Goal: Book appointment/travel/reservation

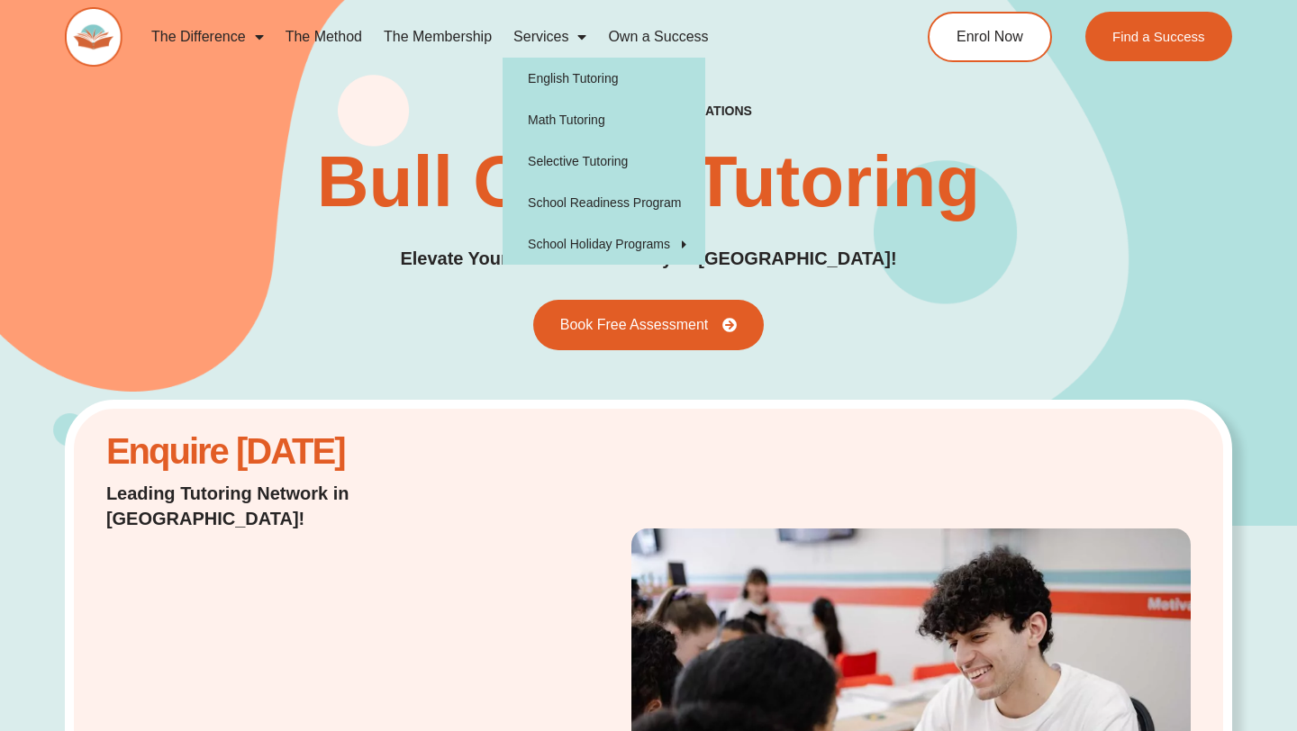
click at [556, 38] on link "Services" at bounding box center [549, 36] width 95 height 41
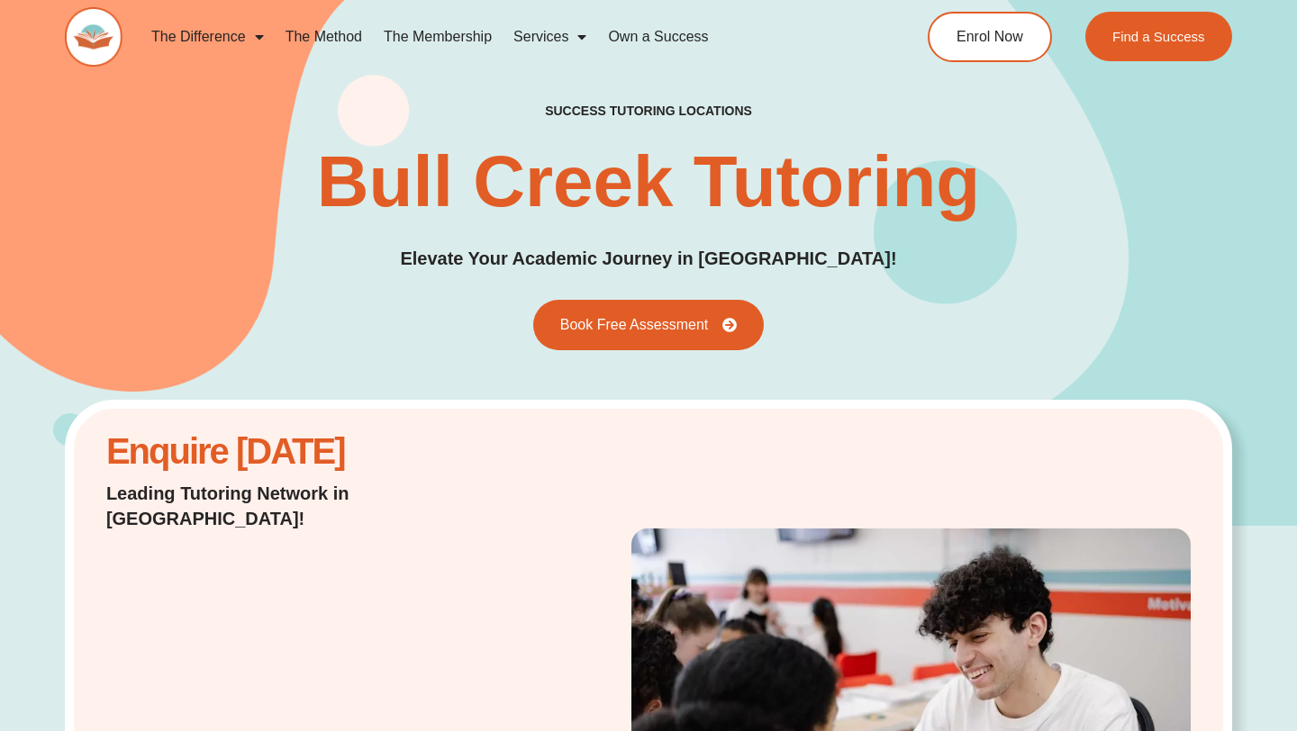
click at [556, 39] on link "Services" at bounding box center [549, 36] width 95 height 41
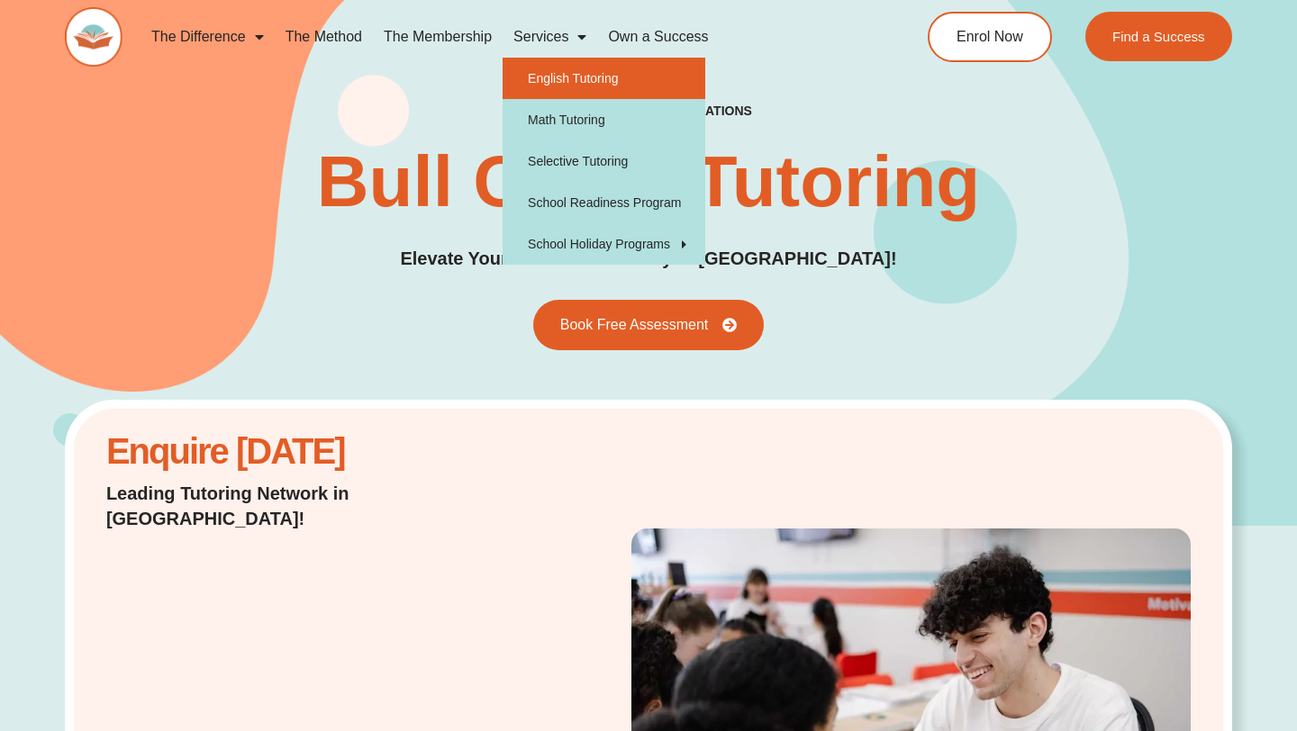
click at [565, 77] on link "English Tutoring" at bounding box center [603, 78] width 203 height 41
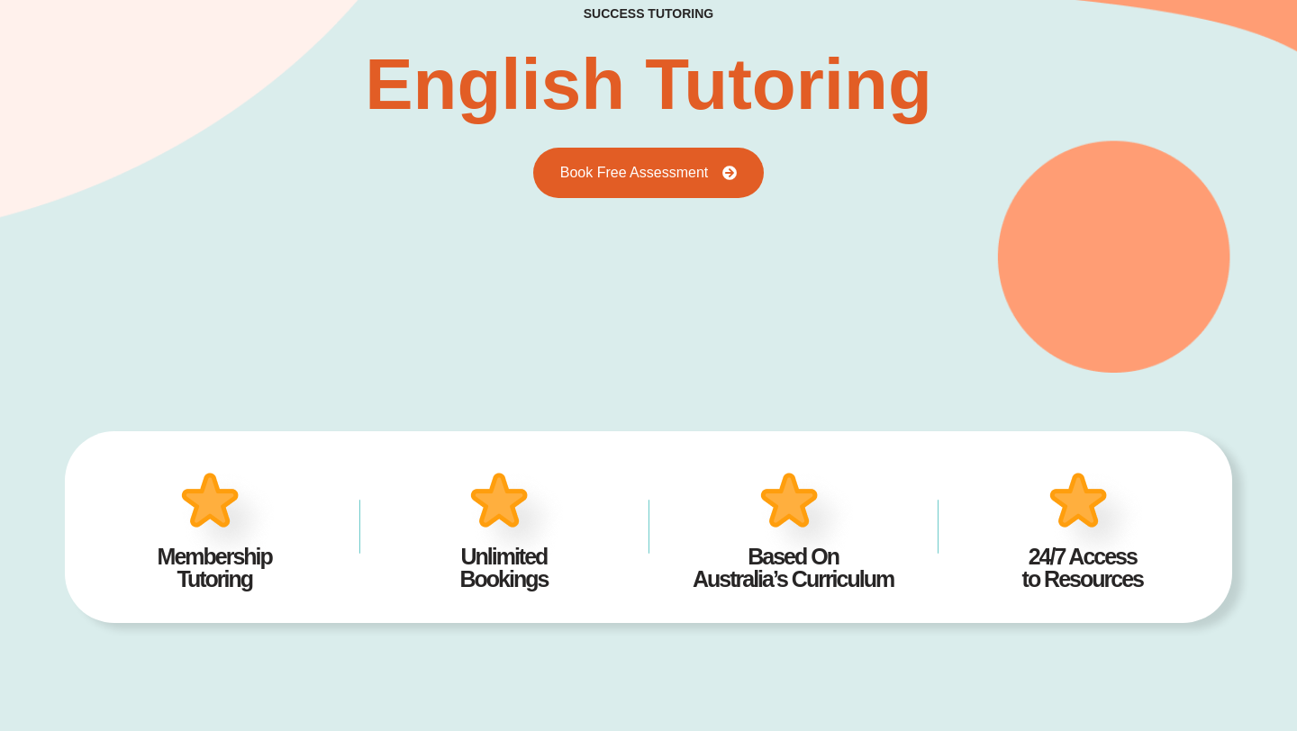
scroll to position [217, 0]
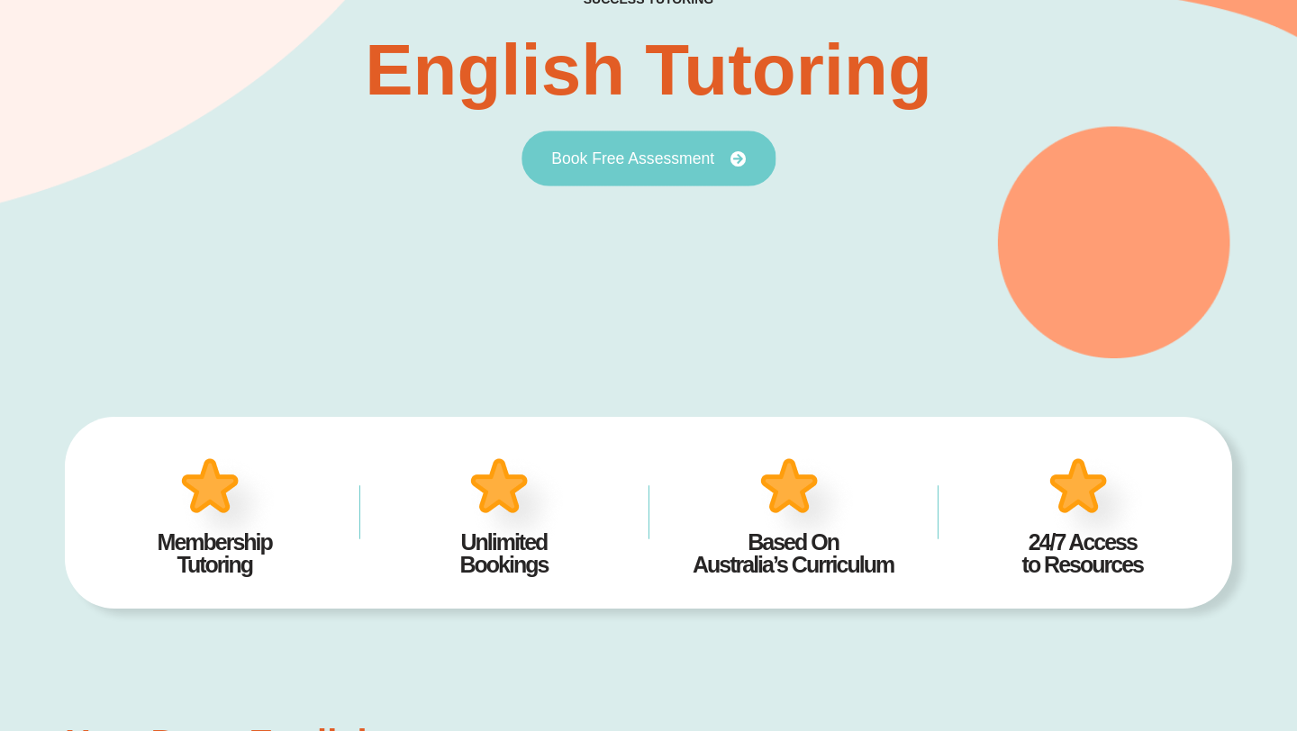
click at [591, 177] on link "Book Free Assessment" at bounding box center [648, 159] width 254 height 56
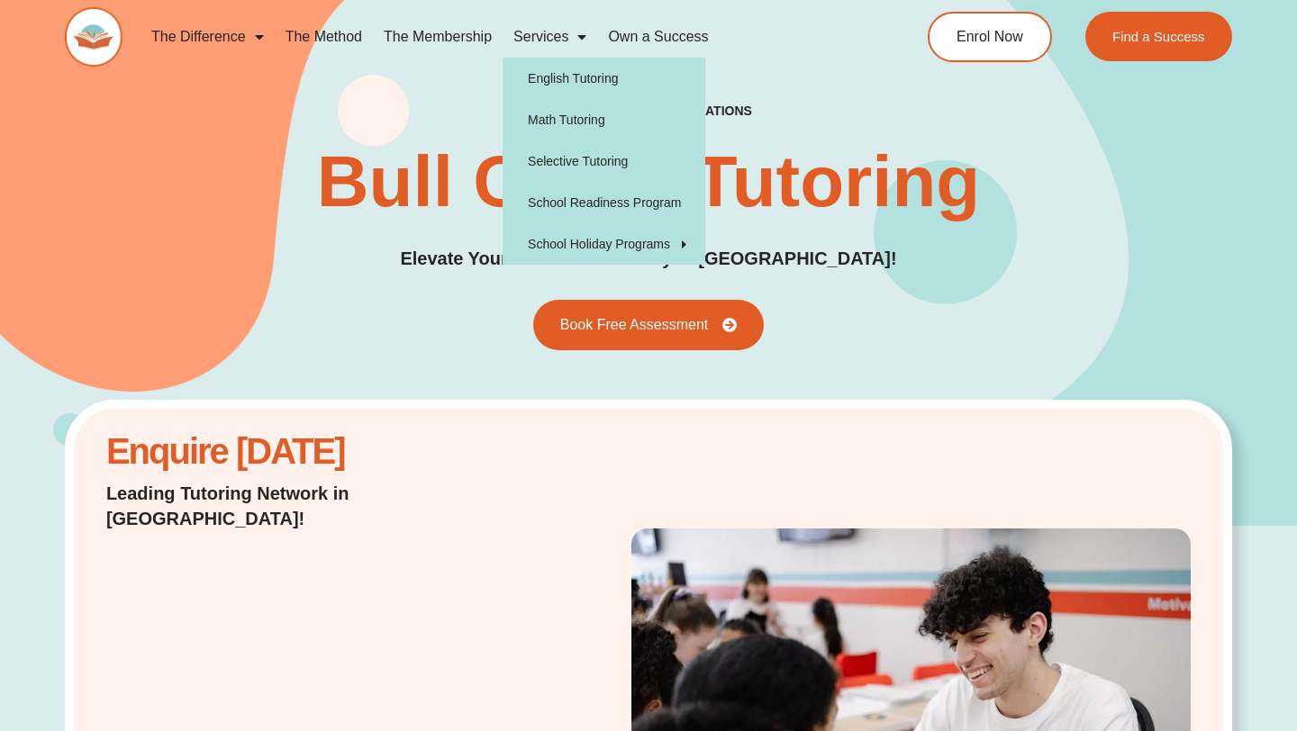
click at [576, 33] on span "Menu" at bounding box center [577, 37] width 18 height 32
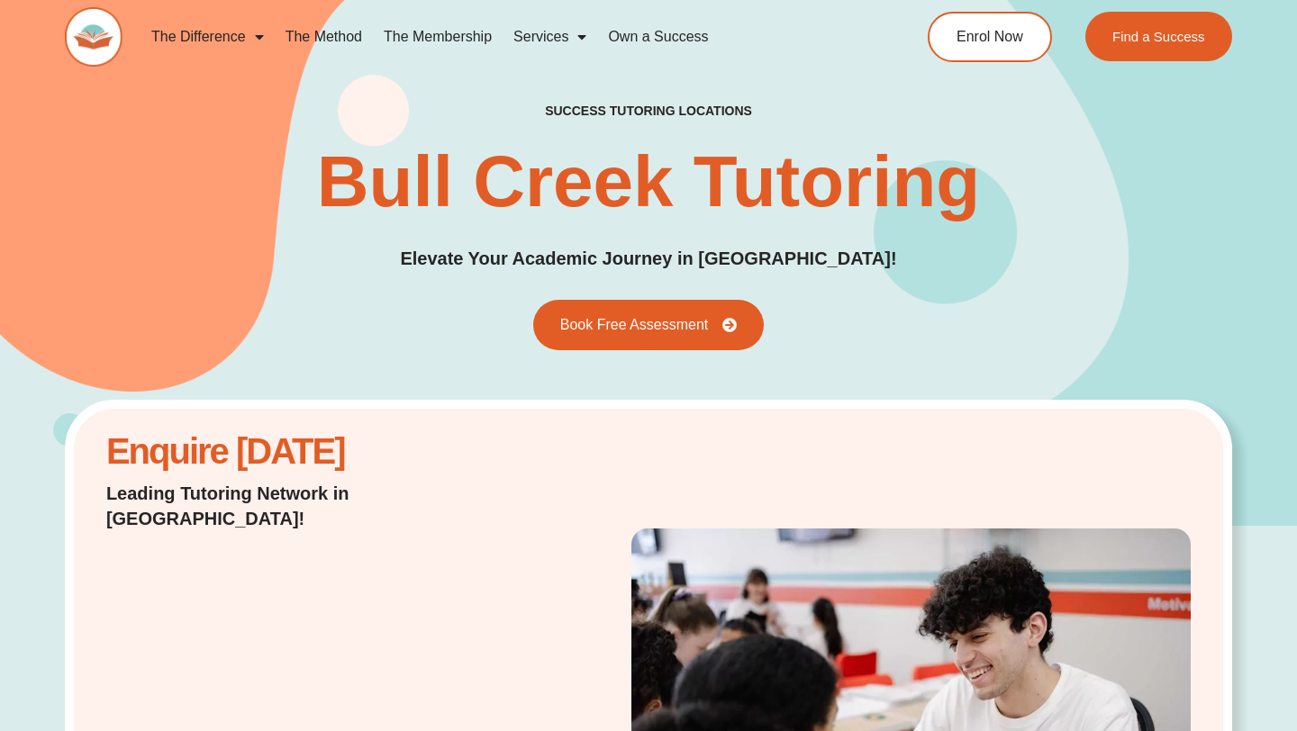
click at [576, 34] on span "Menu" at bounding box center [577, 37] width 18 height 32
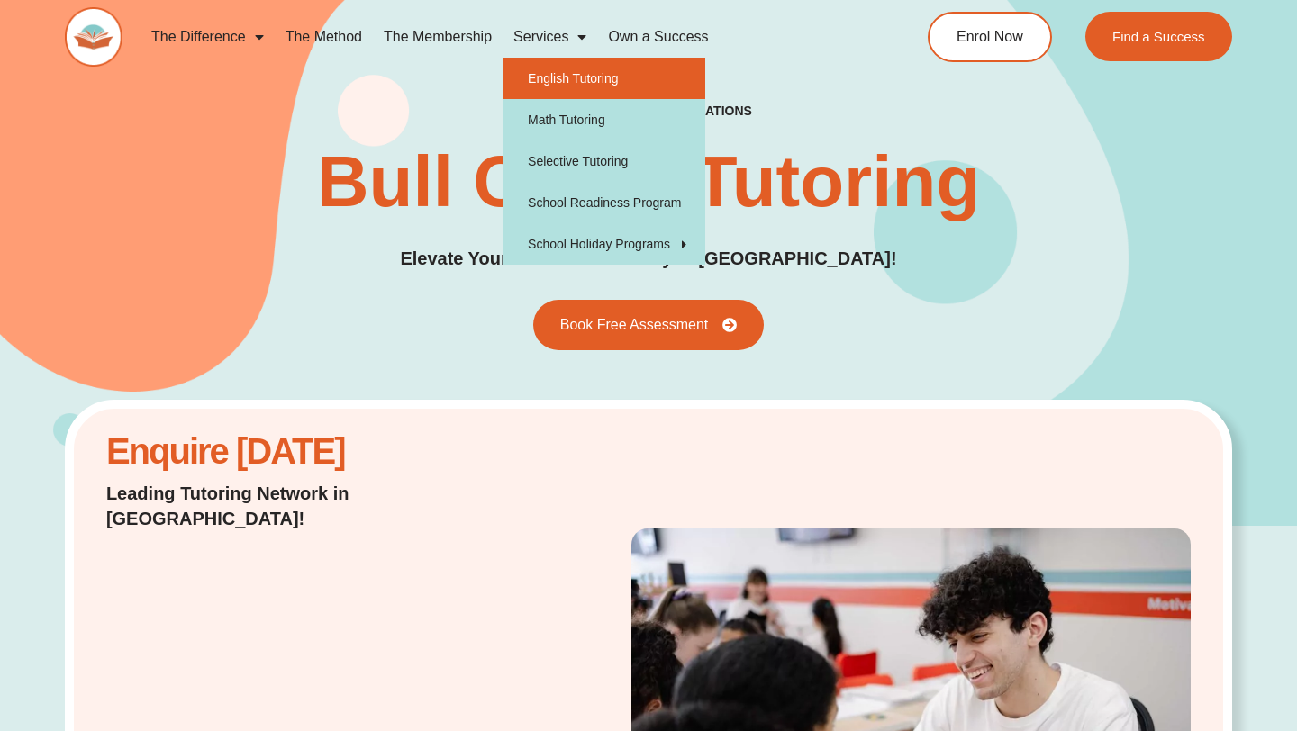
click at [580, 91] on link "English Tutoring" at bounding box center [603, 78] width 203 height 41
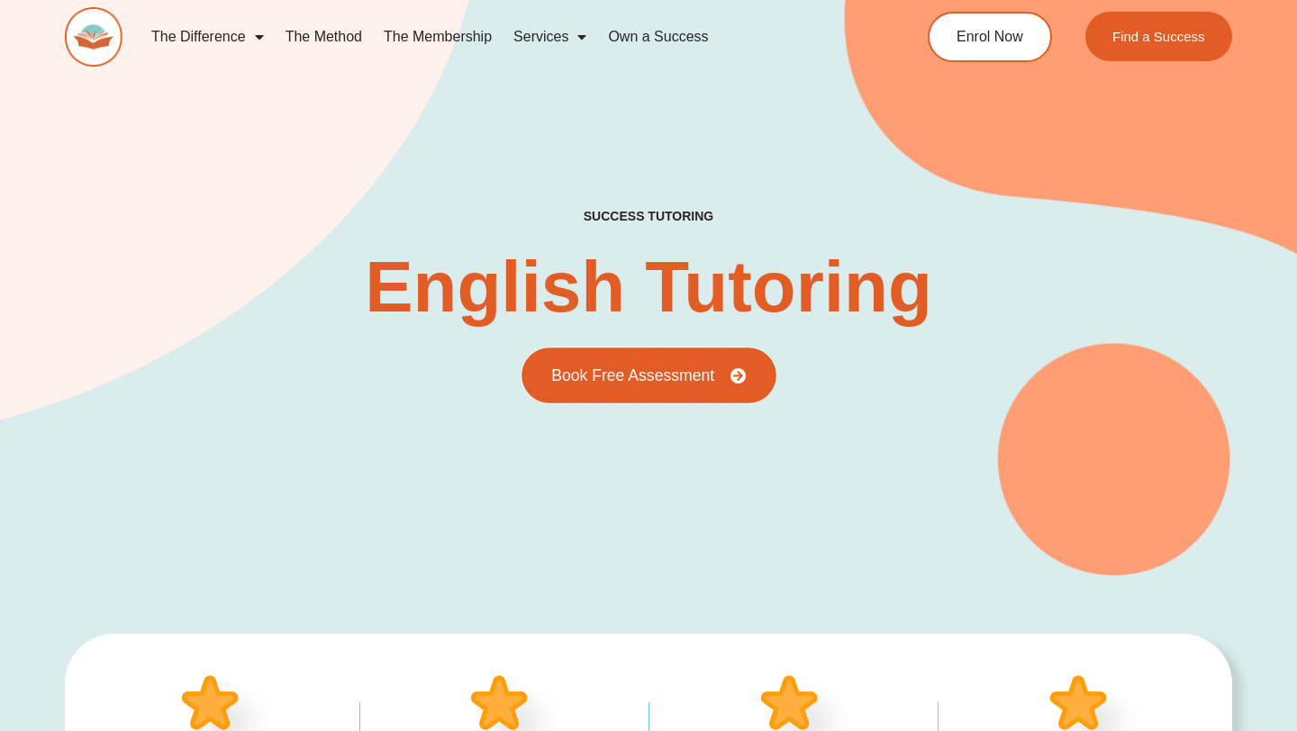
click at [650, 375] on span "Book Free Assessment" at bounding box center [632, 375] width 163 height 16
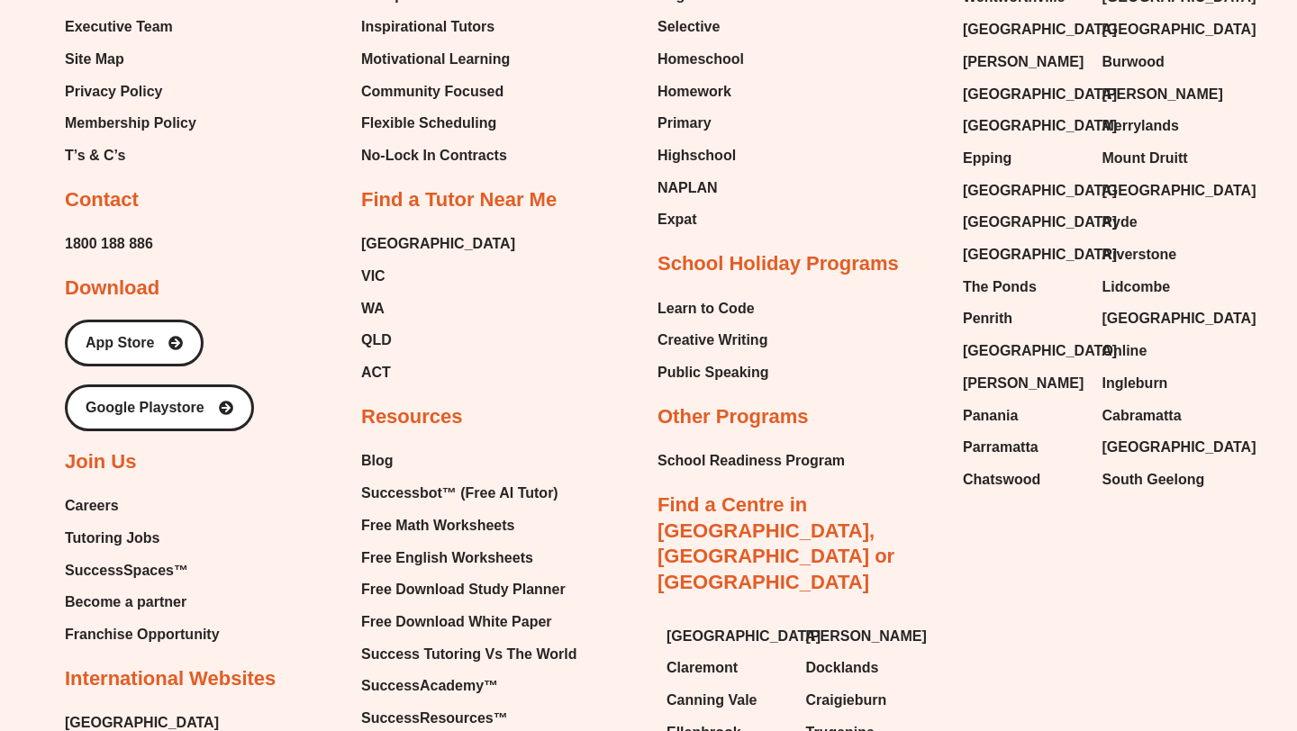
scroll to position [6773, 0]
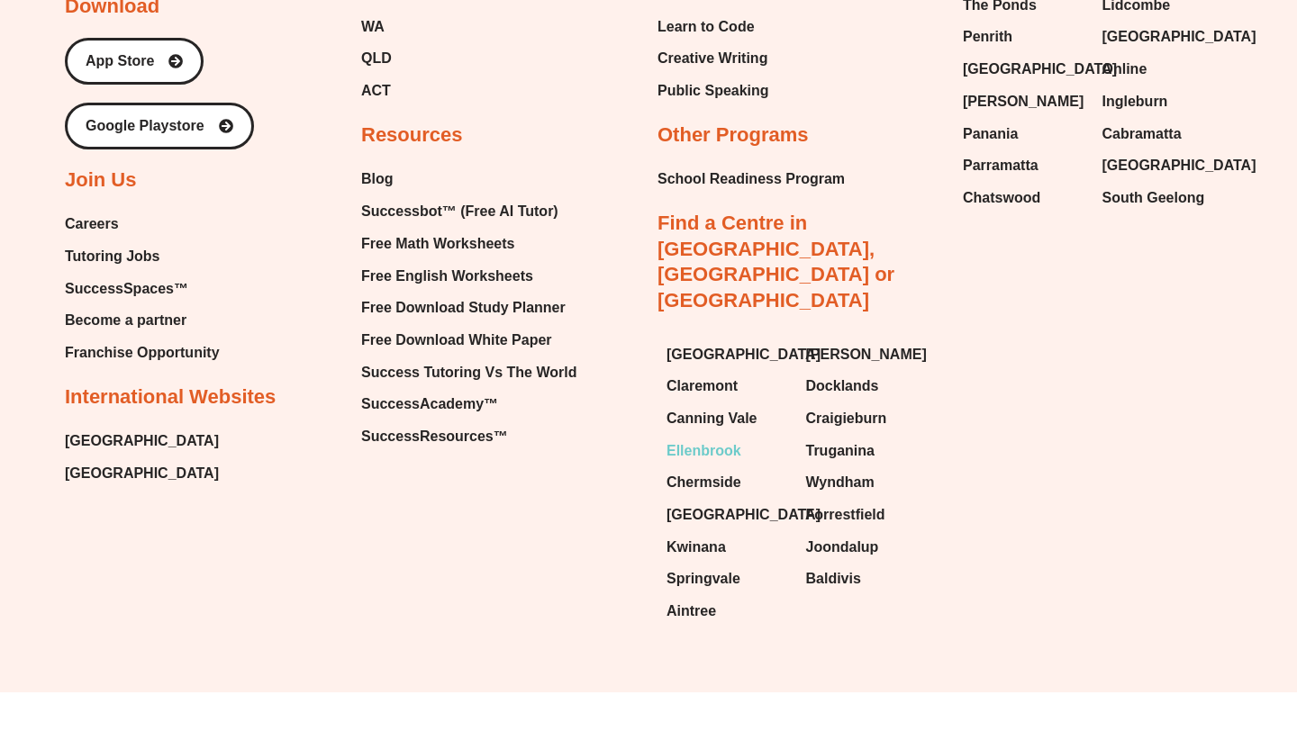
click at [743, 438] on link "Ellenbrook" at bounding box center [727, 451] width 122 height 27
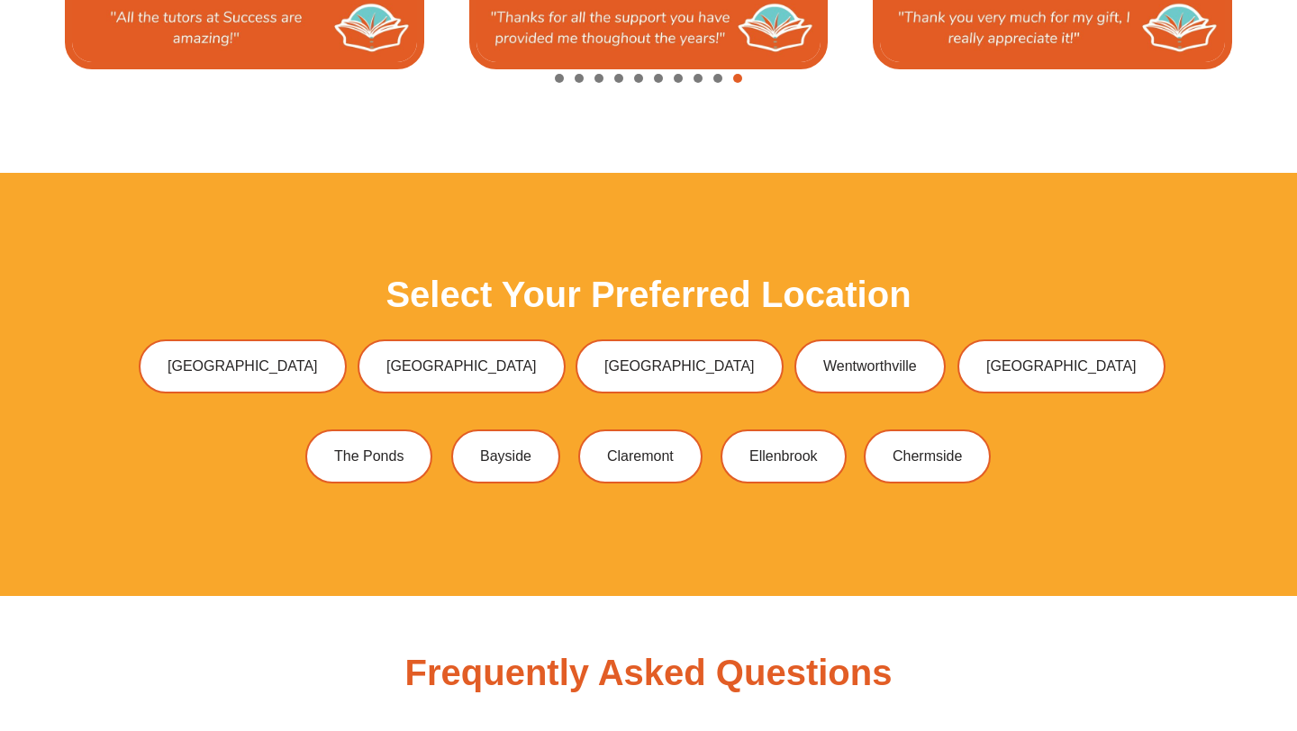
scroll to position [4434, 0]
